Goal: Information Seeking & Learning: Learn about a topic

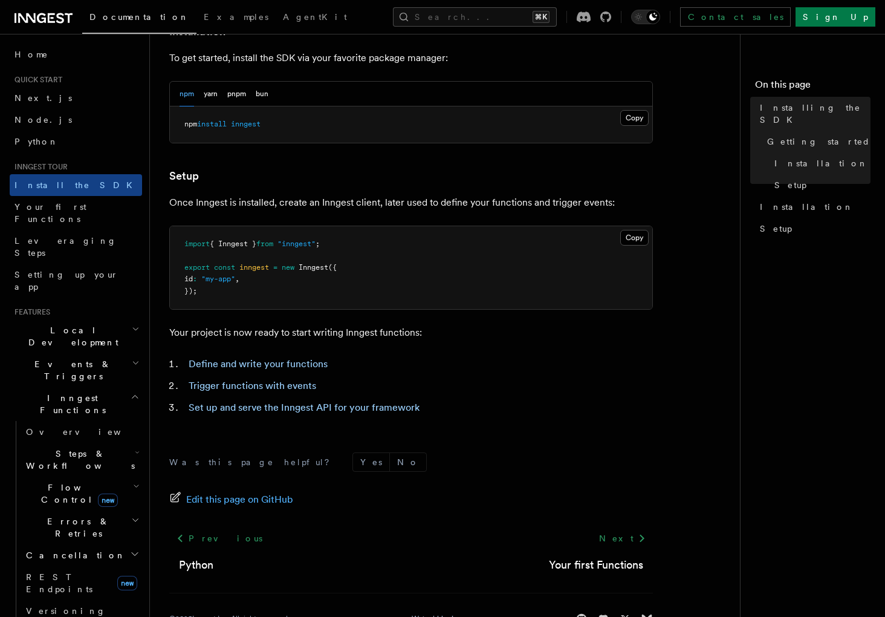
scroll to position [359, 0]
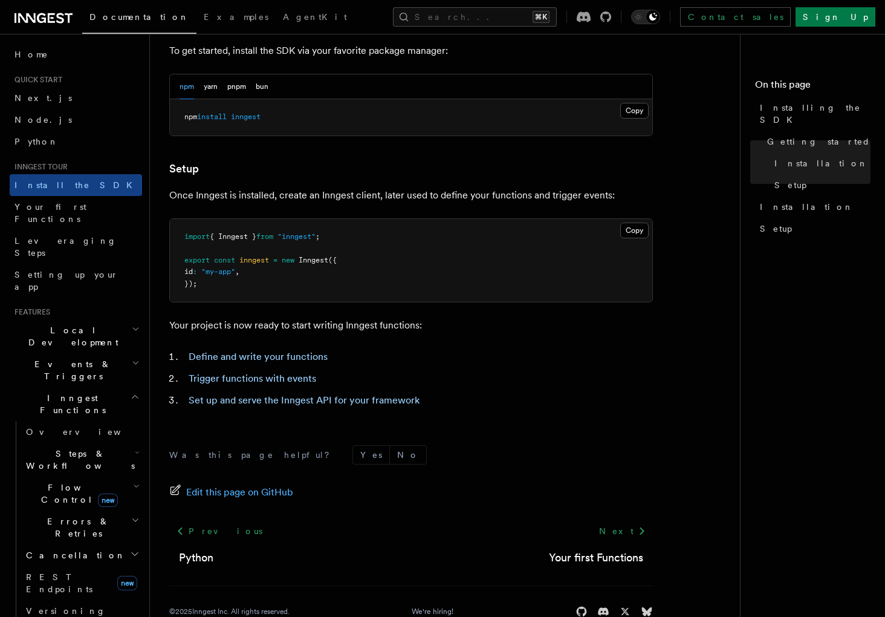
click at [564, 352] on li "Define and write your functions" at bounding box center [419, 356] width 468 height 17
click at [581, 456] on form "Was this page helpful? Yes No" at bounding box center [411, 454] width 484 height 19
click at [582, 456] on form "Was this page helpful? Yes No" at bounding box center [411, 454] width 484 height 19
click at [514, 457] on form "Was this page helpful? Yes No" at bounding box center [411, 454] width 484 height 19
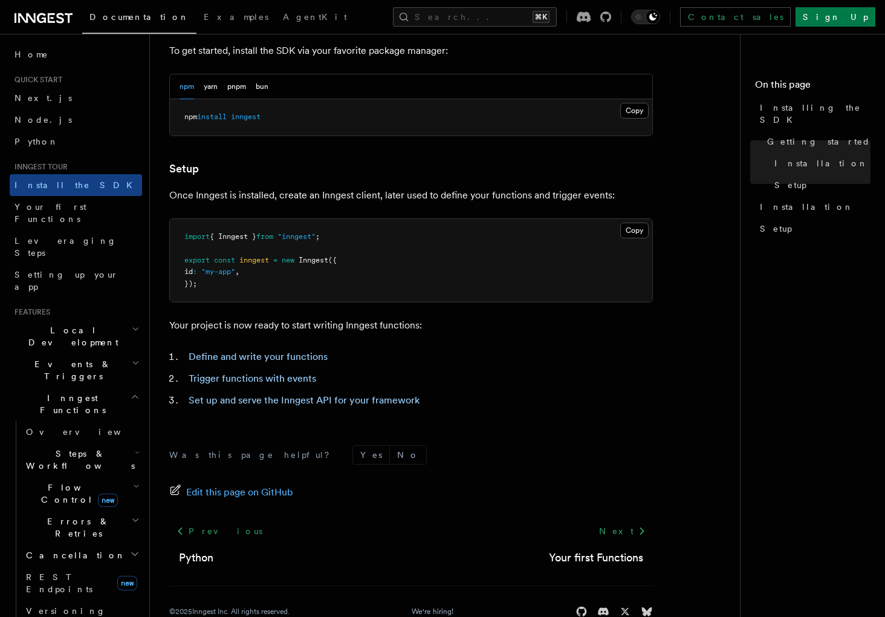
click at [650, 390] on ol "Define and write your functions Trigger functions with events Set up and serve …" at bounding box center [411, 378] width 484 height 60
click at [674, 429] on article "Inngest tour Installing the SDK The Inngest SDK allows you to write reliable, d…" at bounding box center [449, 170] width 561 height 952
click at [584, 401] on li "Set up and serve the Inngest API for your framework" at bounding box center [419, 400] width 468 height 17
click at [433, 363] on li "Define and write your functions" at bounding box center [419, 356] width 468 height 17
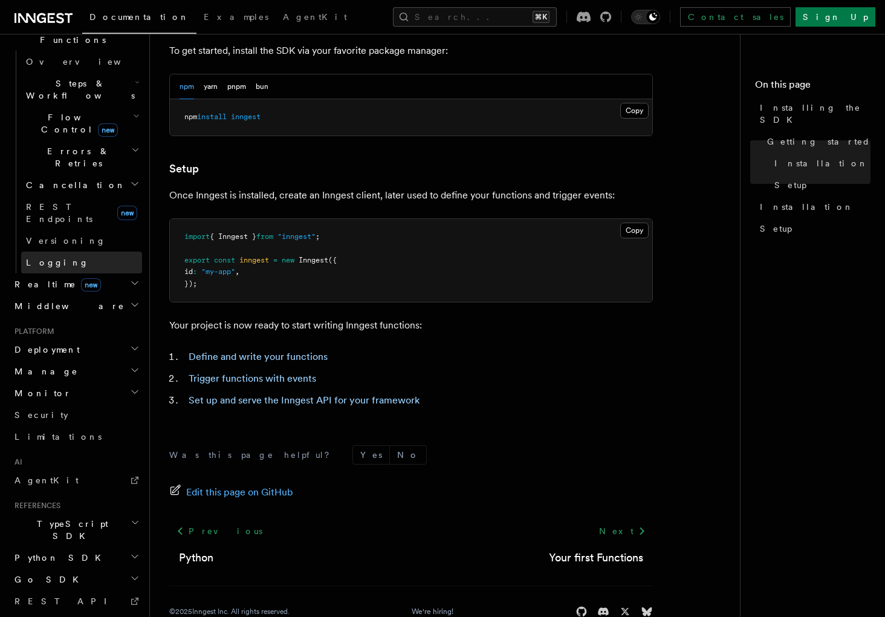
scroll to position [375, 0]
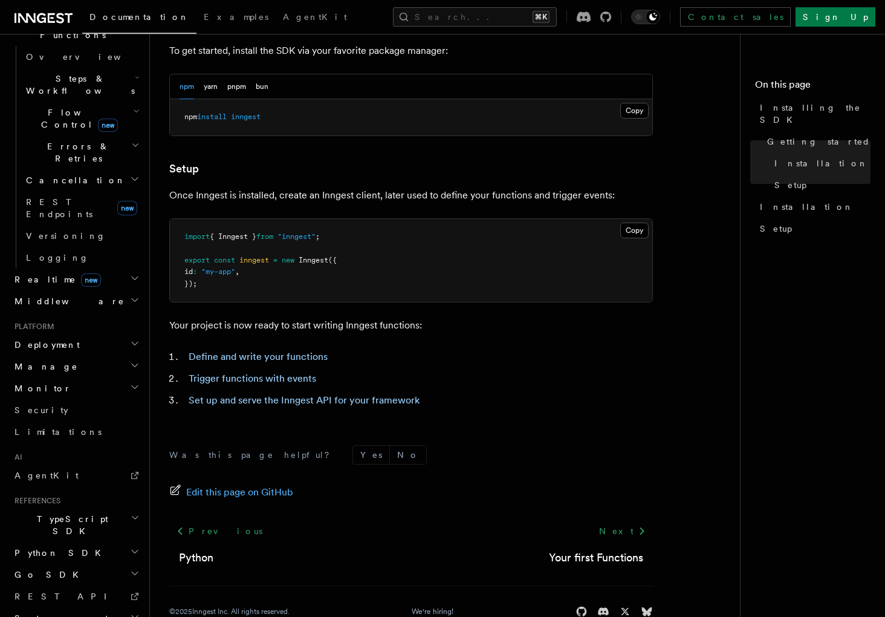
click at [83, 508] on h2 "TypeScript SDK" at bounding box center [76, 525] width 132 height 34
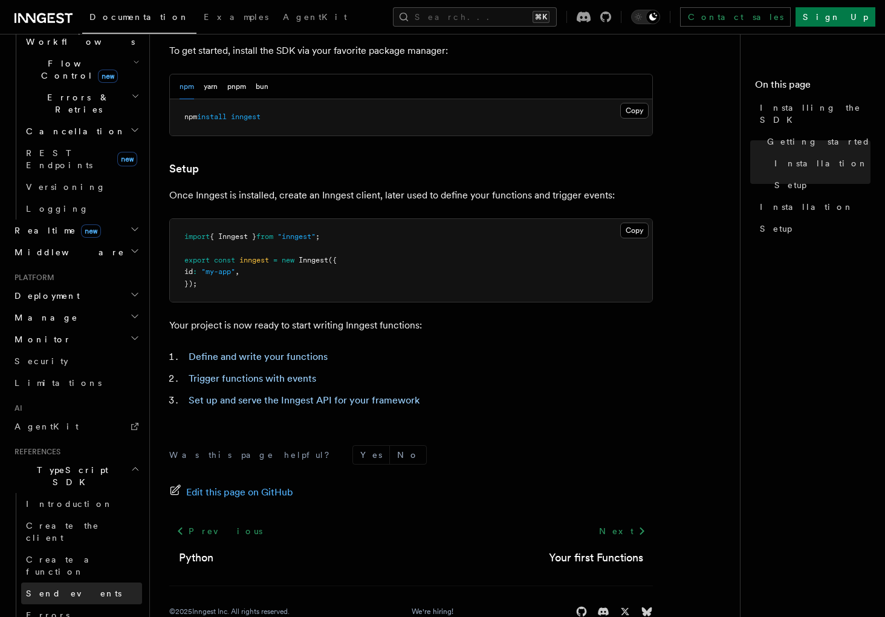
scroll to position [452, 0]
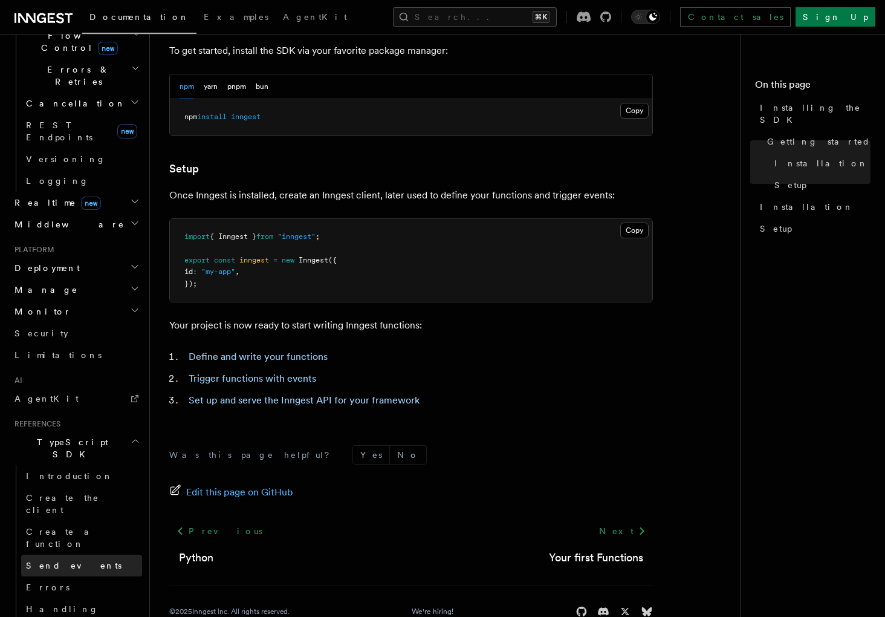
click at [68, 560] on span "Send events" at bounding box center [73, 565] width 95 height 10
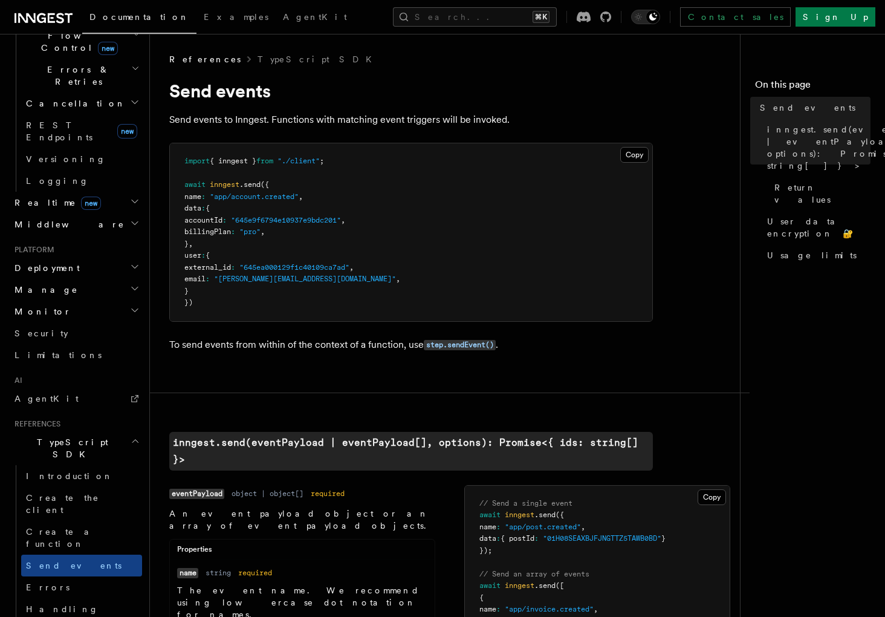
click at [354, 267] on span "," at bounding box center [351, 267] width 4 height 8
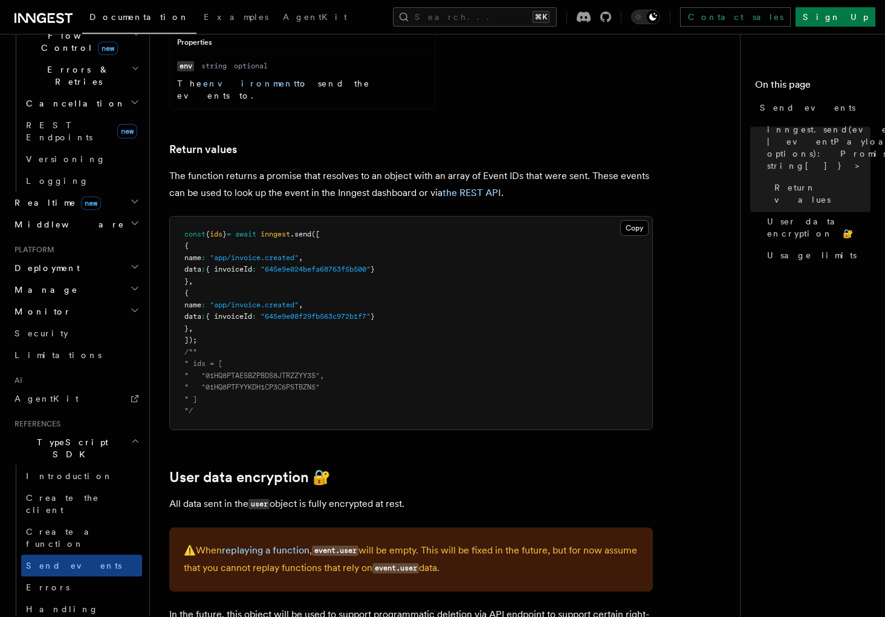
scroll to position [1377, 0]
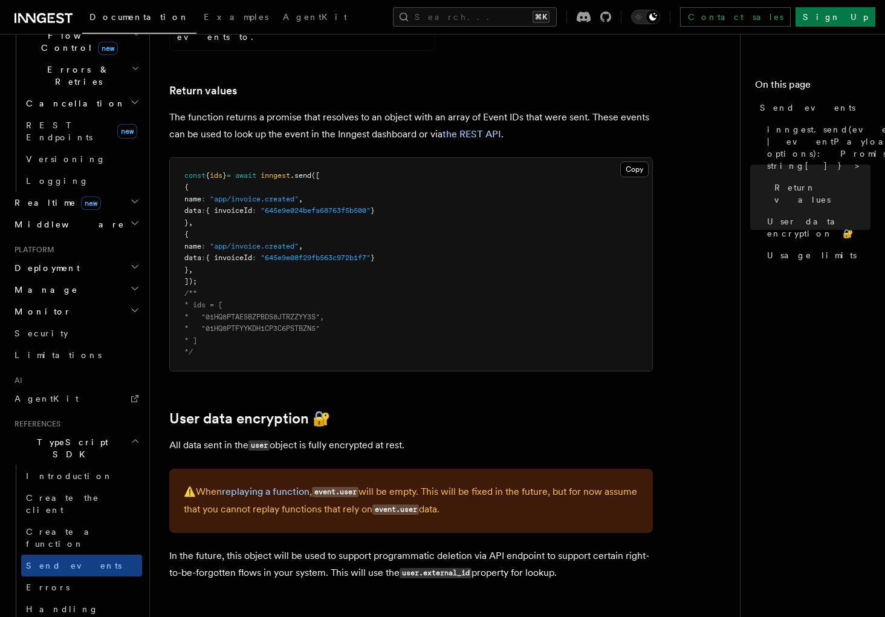
scroll to position [1441, 0]
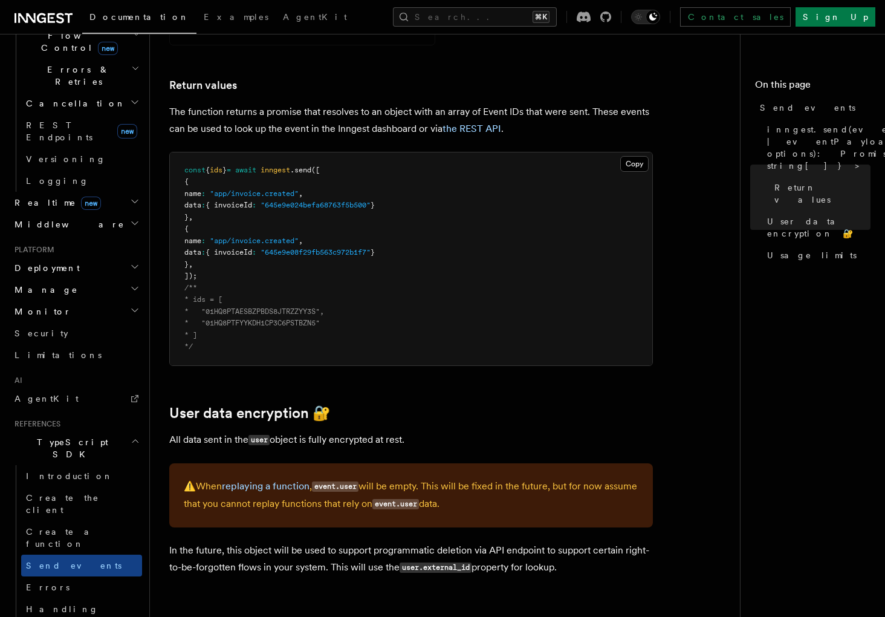
scroll to position [375, 0]
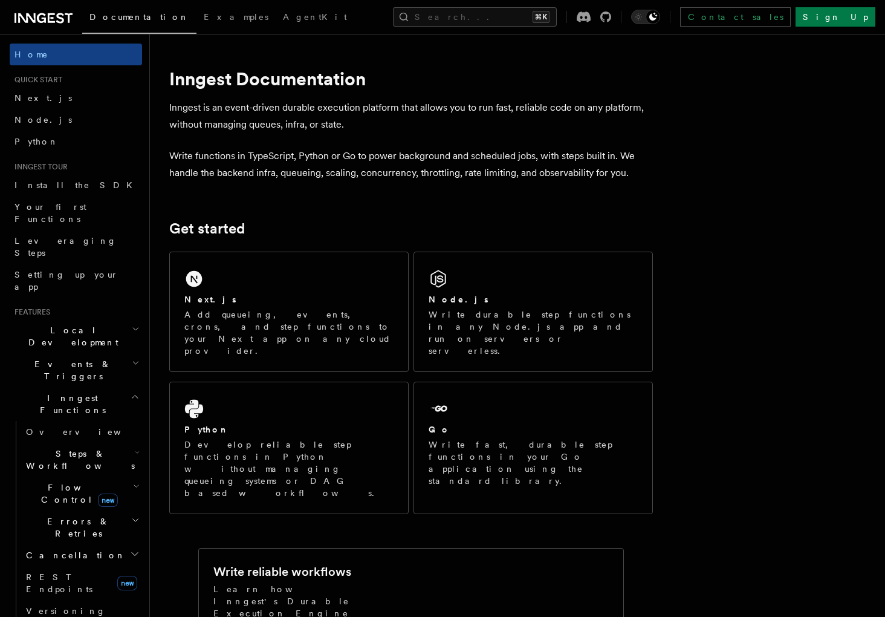
click at [374, 161] on p "Write functions in TypeScript, Python or Go to power background and scheduled j…" at bounding box center [411, 164] width 484 height 34
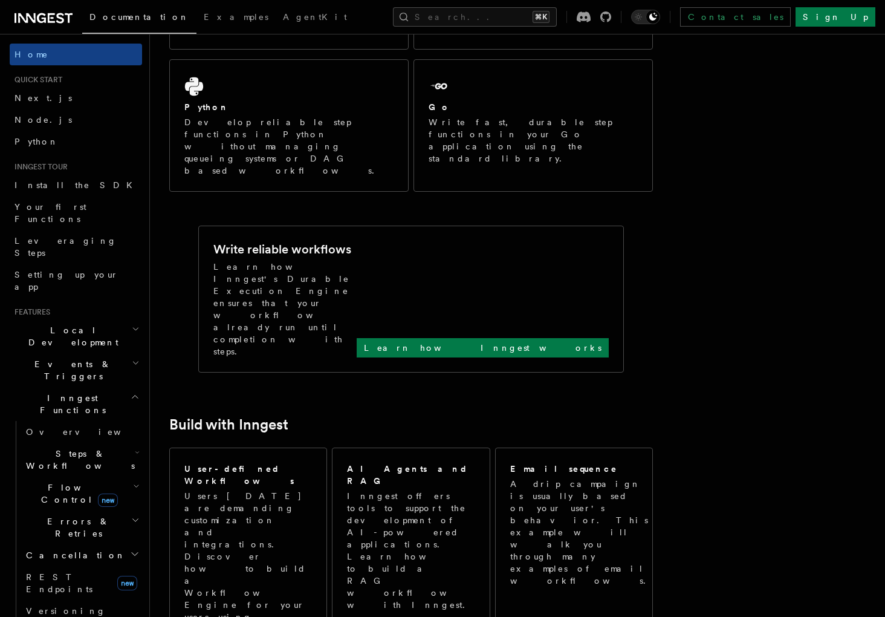
scroll to position [401, 0]
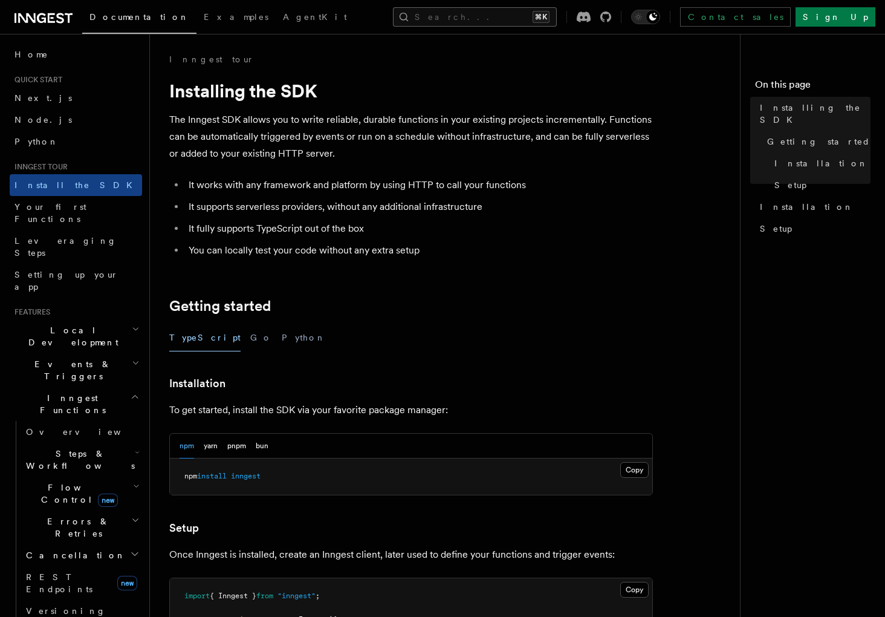
click at [469, 19] on button "Search... ⌘K" at bounding box center [475, 16] width 164 height 19
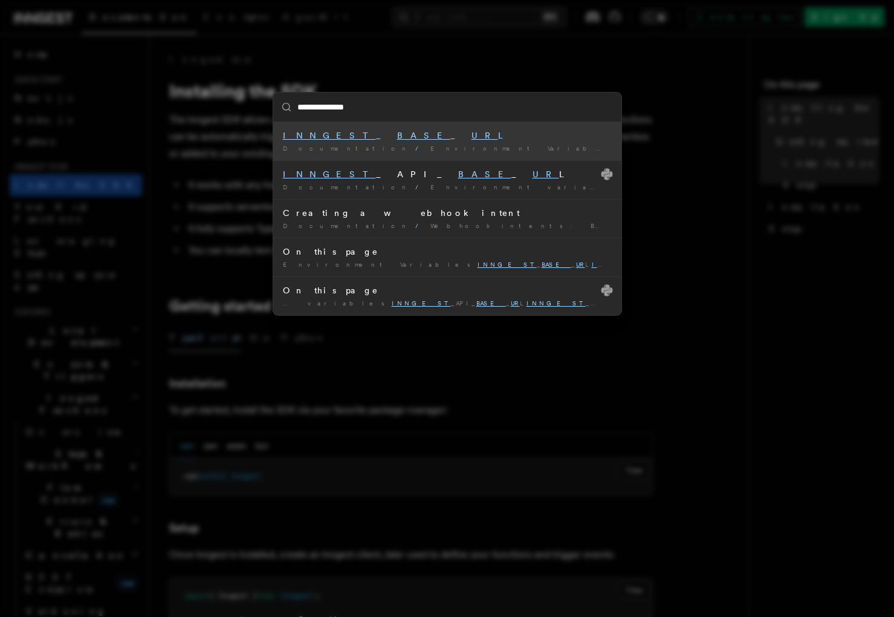
type input "**********"
click at [345, 131] on div "INNGEST _ BASE _ URL" at bounding box center [447, 135] width 329 height 12
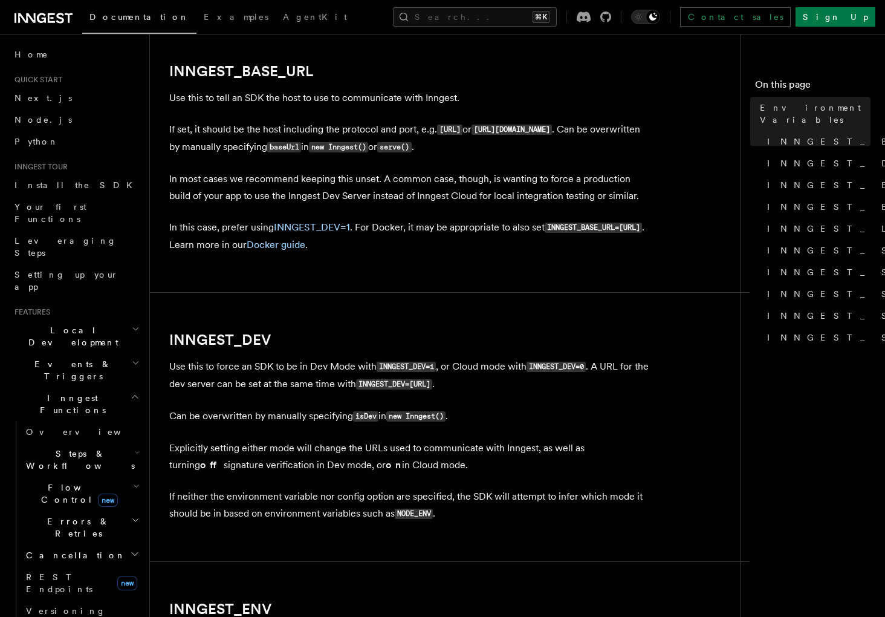
scroll to position [638, 0]
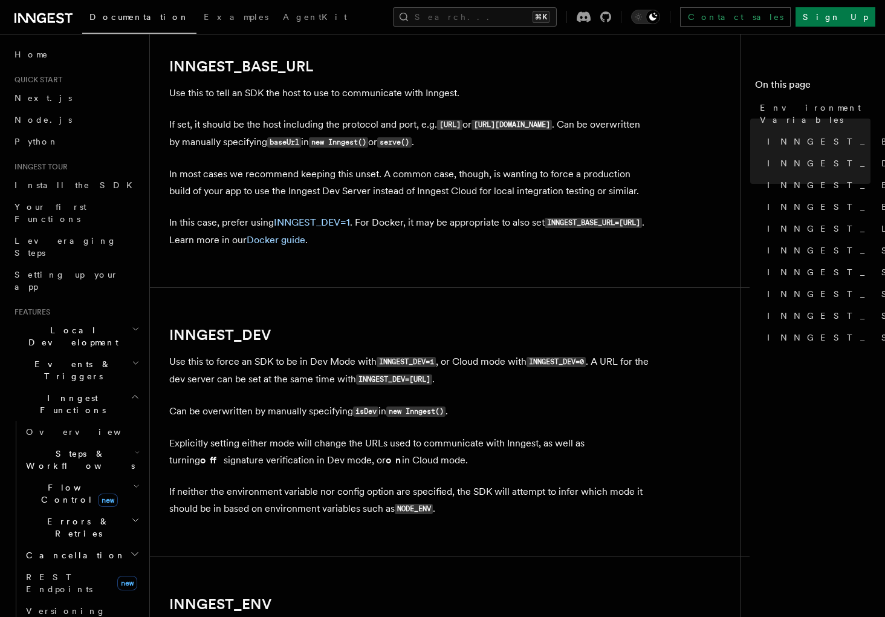
click at [150, 70] on icon at bounding box center [150, 68] width 12 height 12
click at [150, 68] on icon at bounding box center [149, 67] width 7 height 7
click at [154, 69] on icon at bounding box center [150, 68] width 12 height 12
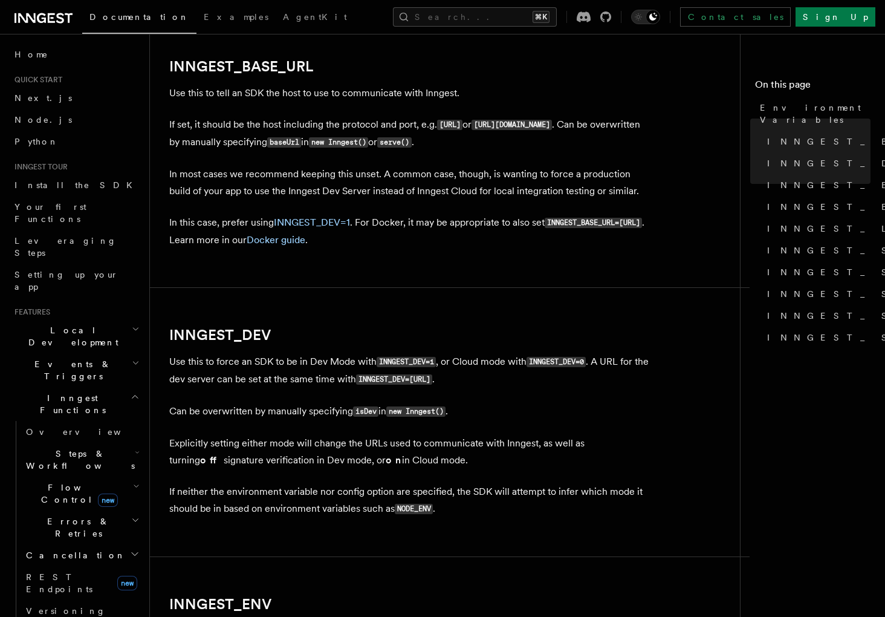
click at [505, 436] on p "Explicitly setting either mode will change the URLs used to communicate with In…" at bounding box center [411, 452] width 484 height 34
click at [516, 495] on p "If neither the environment variable nor config option are specified, the SDK wi…" at bounding box center [411, 500] width 484 height 34
click at [509, 509] on p "If neither the environment variable nor config option are specified, the SDK wi…" at bounding box center [411, 500] width 484 height 34
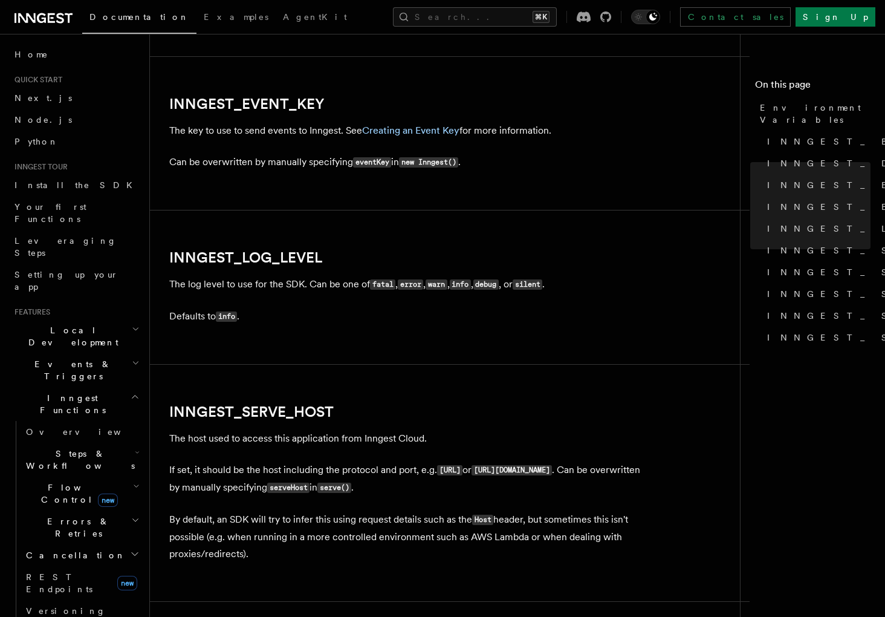
scroll to position [1339, 0]
click at [433, 255] on h2 "INNGEST_LOG_LEVEL" at bounding box center [411, 258] width 484 height 17
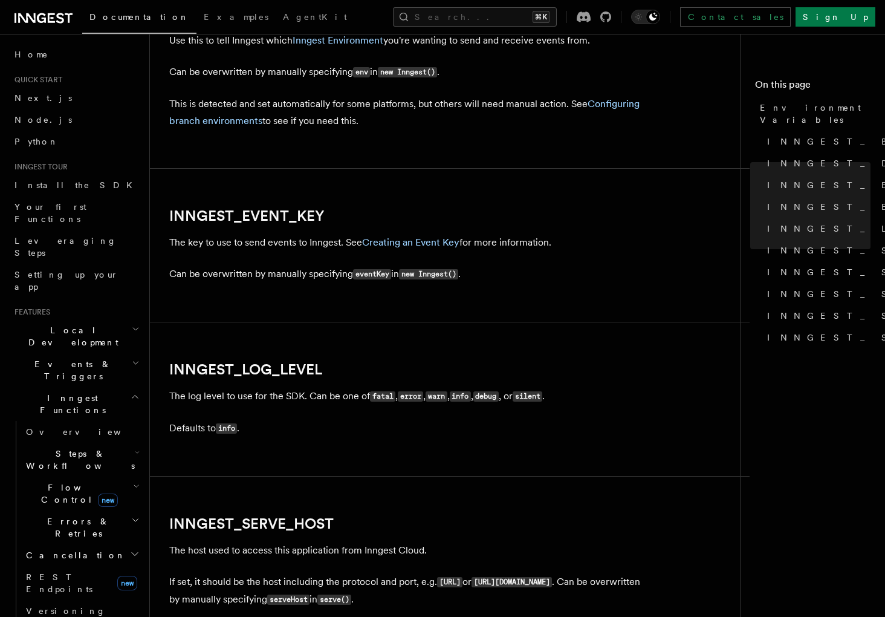
scroll to position [1228, 0]
